Goal: Information Seeking & Learning: Learn about a topic

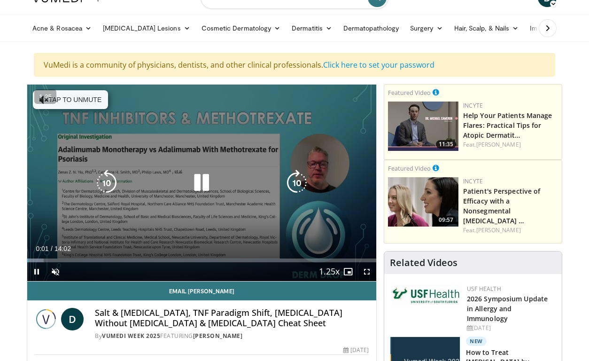
scroll to position [43, 0]
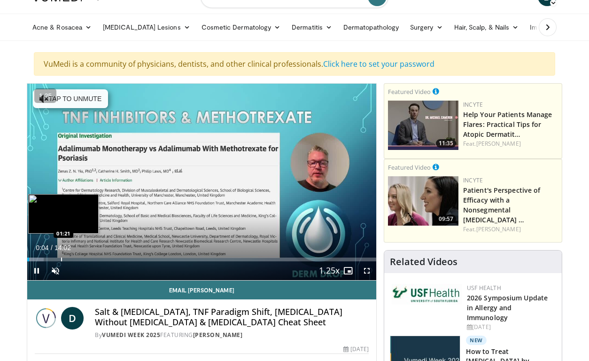
click at [61, 258] on div "Progress Bar" at bounding box center [61, 259] width 1 height 4
click at [51, 257] on div "Progress Bar" at bounding box center [51, 259] width 1 height 4
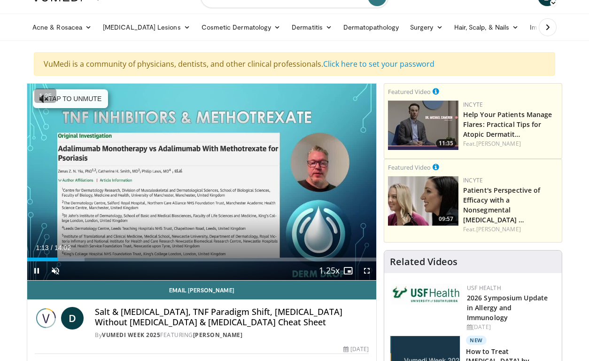
click at [78, 262] on div "Current Time 1:13 / Duration 14:02 Pause Skip Backward Skip Forward Unmute 4% L…" at bounding box center [201, 270] width 349 height 19
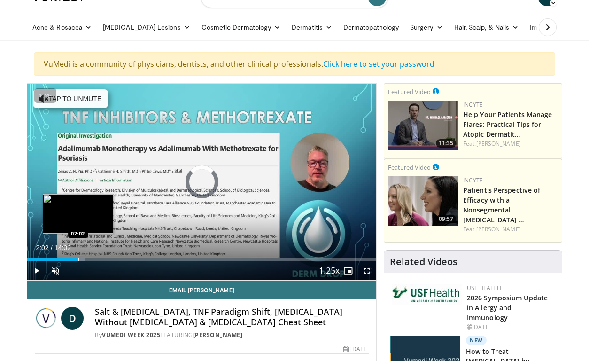
click at [78, 258] on div "Progress Bar" at bounding box center [78, 259] width 1 height 4
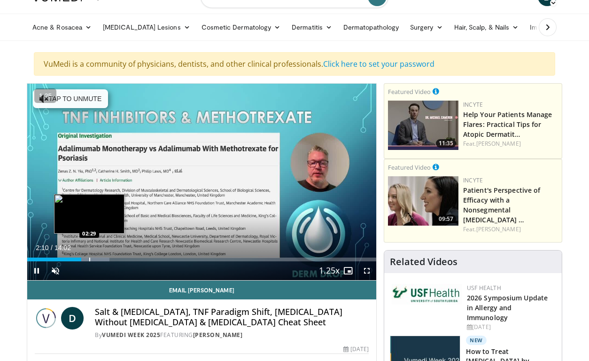
click at [89, 261] on div "Progress Bar" at bounding box center [89, 259] width 1 height 4
click at [102, 259] on div "Loaded : 25.90% 03:02 03:02" at bounding box center [201, 259] width 349 height 4
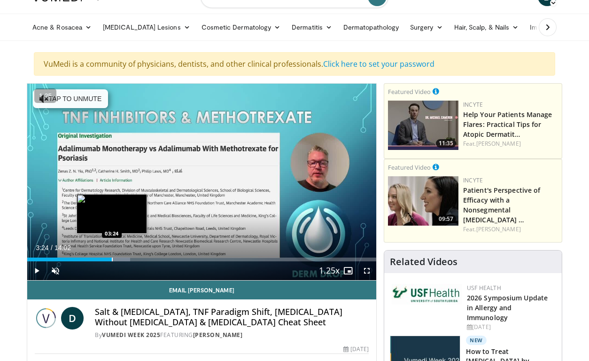
click at [112, 259] on div "Progress Bar" at bounding box center [112, 259] width 1 height 4
click at [123, 260] on div "Progress Bar" at bounding box center [123, 259] width 1 height 4
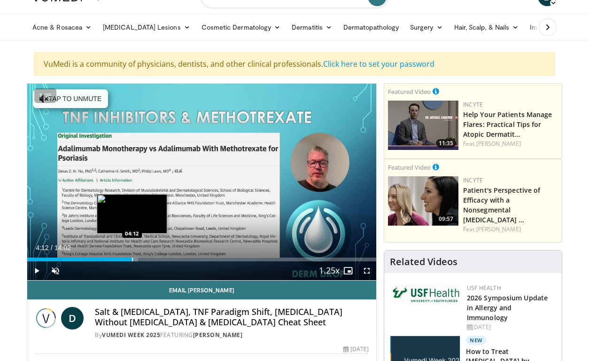
click at [132, 260] on div "Progress Bar" at bounding box center [132, 259] width 1 height 4
click at [144, 258] on div "Loaded : 37.68% 04:17 04:42" at bounding box center [201, 259] width 349 height 4
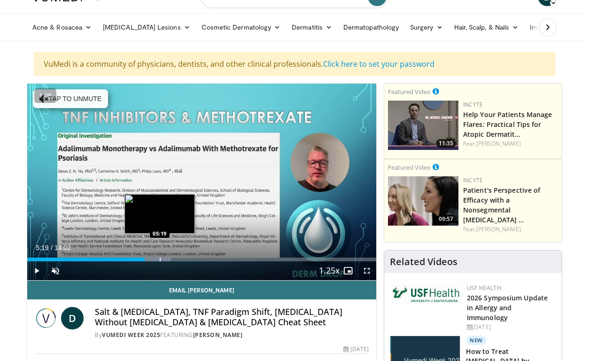
click at [160, 259] on div "Progress Bar" at bounding box center [160, 259] width 1 height 4
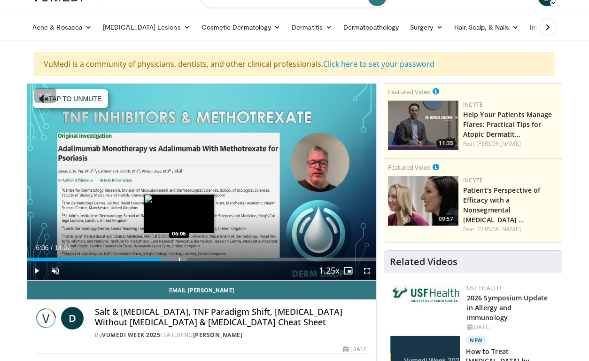
click at [179, 260] on div "Progress Bar" at bounding box center [179, 259] width 1 height 4
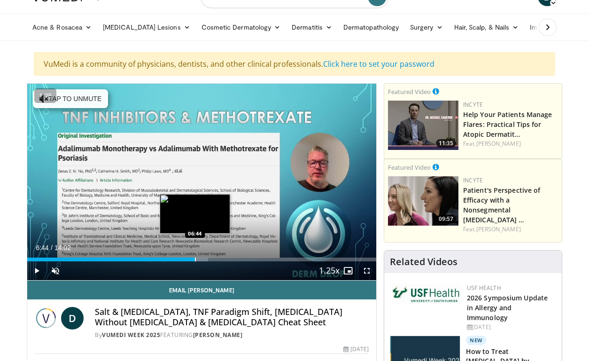
click at [195, 259] on div "Progress Bar" at bounding box center [195, 259] width 1 height 4
click at [207, 260] on div "Progress Bar" at bounding box center [207, 259] width 1 height 4
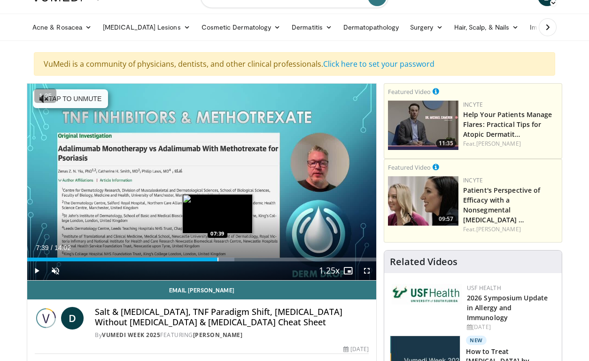
click at [217, 257] on div "Progress Bar" at bounding box center [217, 259] width 1 height 4
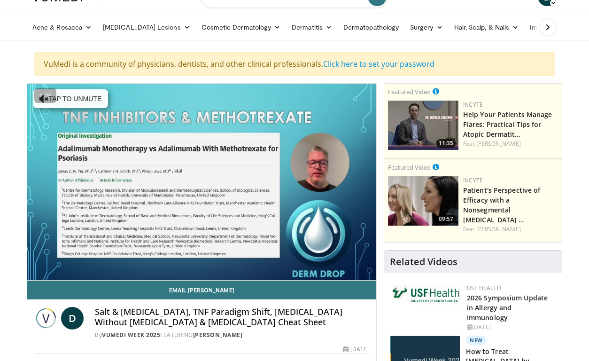
click at [53, 257] on div "10 seconds Tap to unmute" at bounding box center [201, 182] width 349 height 196
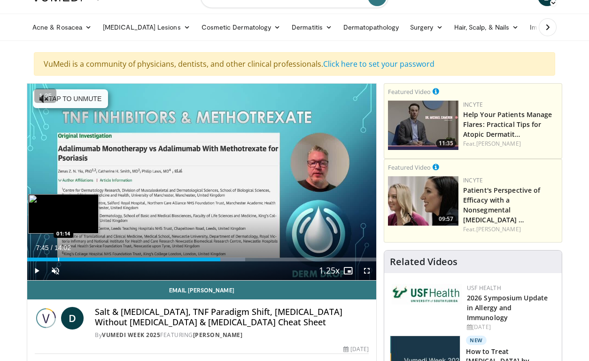
click at [58, 258] on div "Progress Bar" at bounding box center [58, 259] width 1 height 4
